Goal: Find contact information: Find contact information

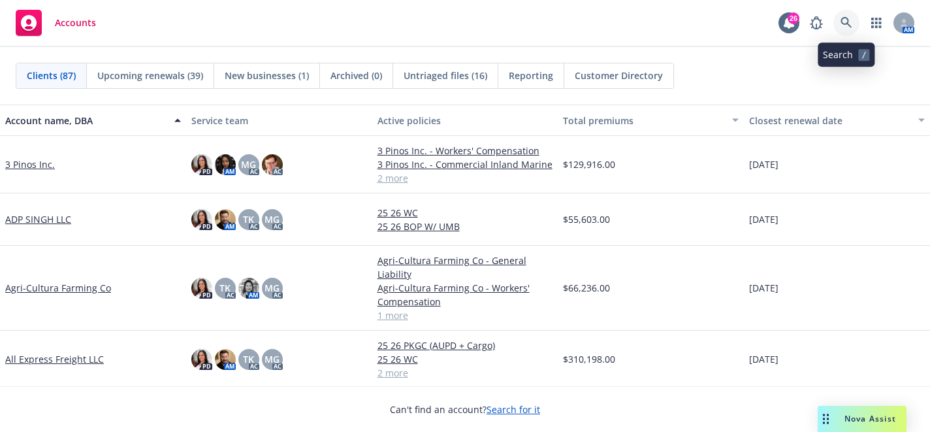
click at [842, 25] on icon at bounding box center [847, 23] width 12 height 12
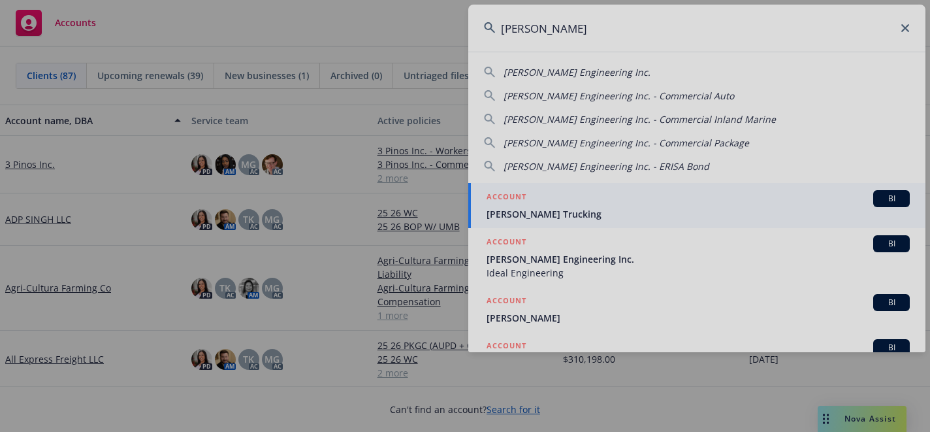
type input "[PERSON_NAME]"
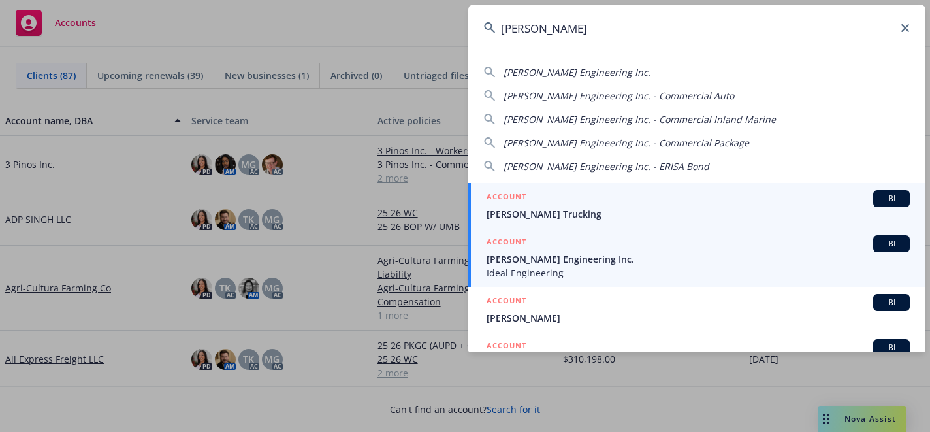
click at [664, 261] on span "[PERSON_NAME] Engineering Inc." at bounding box center [698, 259] width 423 height 14
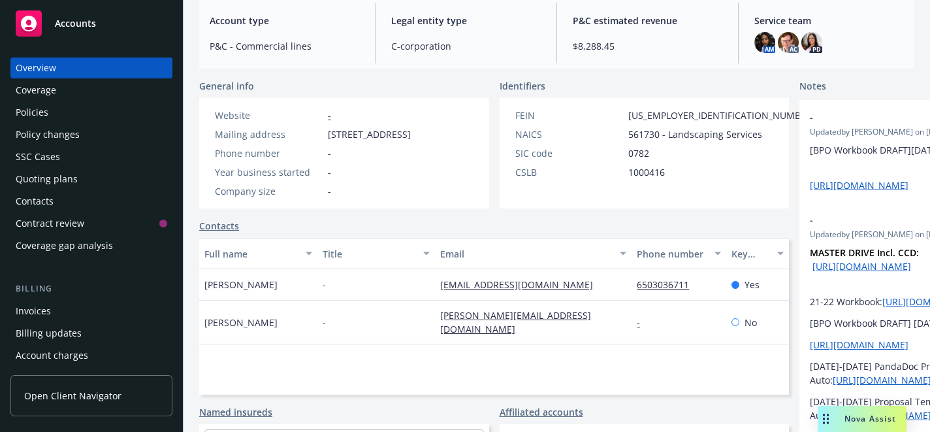
scroll to position [148, 0]
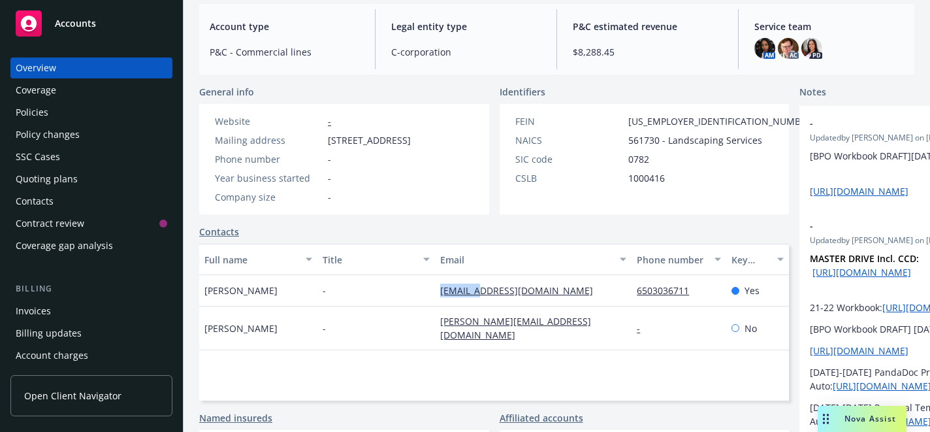
drag, startPoint x: 395, startPoint y: 306, endPoint x: 512, endPoint y: 307, distance: 116.9
click at [512, 306] on div "[PERSON_NAME] - [EMAIL_ADDRESS][DOMAIN_NAME] 6503036711 Yes" at bounding box center [494, 290] width 590 height 31
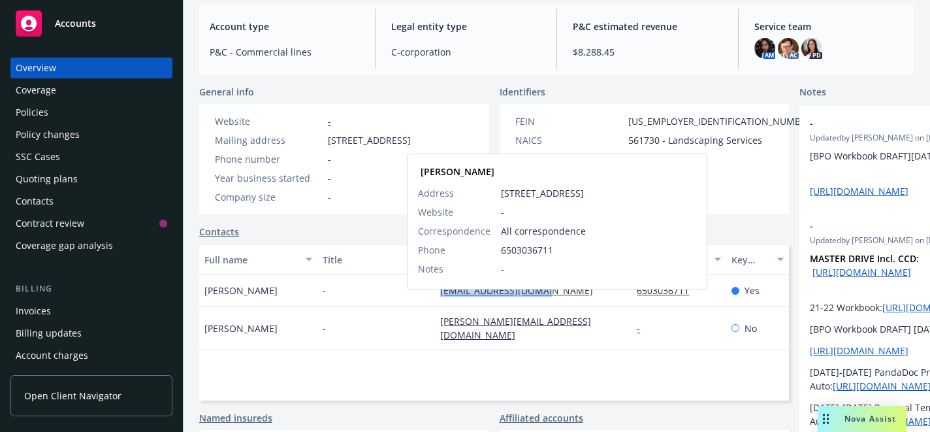
drag, startPoint x: 540, startPoint y: 304, endPoint x: 353, endPoint y: 298, distance: 187.0
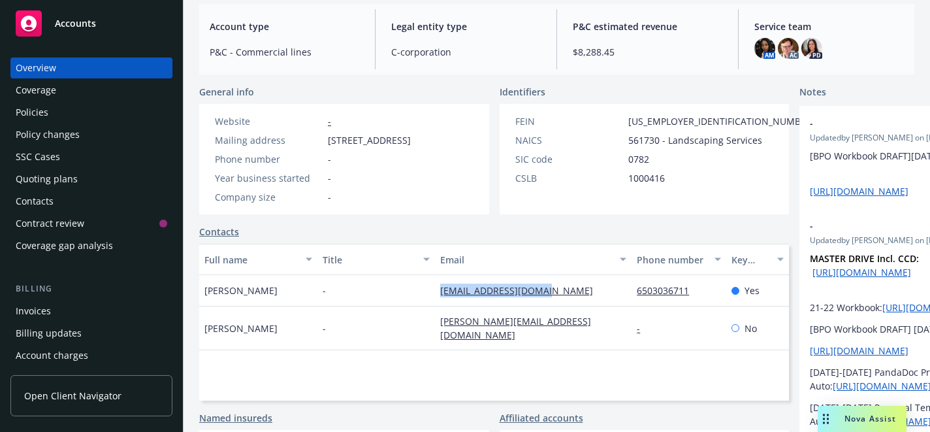
click at [353, 298] on div "-" at bounding box center [377, 290] width 118 height 31
drag, startPoint x: 380, startPoint y: 300, endPoint x: 544, endPoint y: 301, distance: 164.6
click at [544, 301] on div "[PERSON_NAME] - [EMAIL_ADDRESS][DOMAIN_NAME] 6503036711 Yes" at bounding box center [494, 290] width 590 height 31
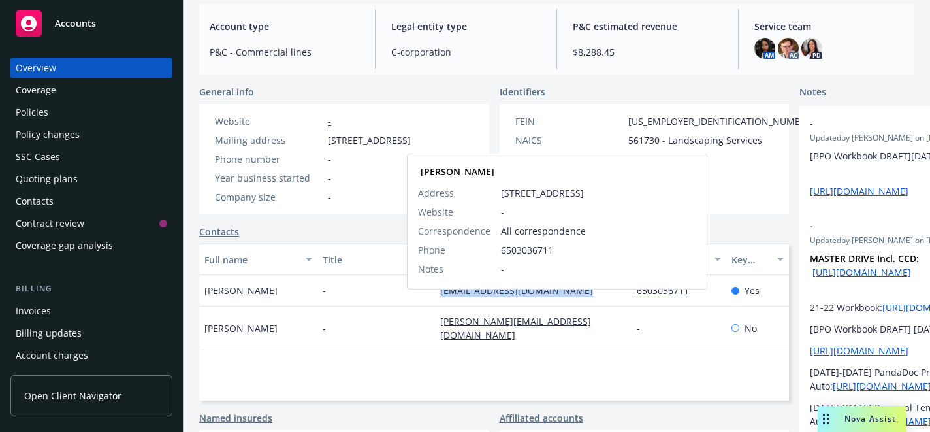
copy div "[EMAIL_ADDRESS][DOMAIN_NAME]"
